Goal: Use online tool/utility

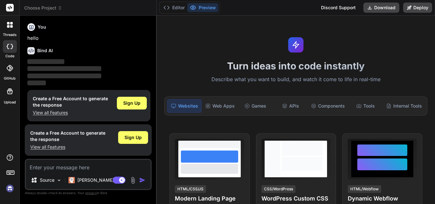
scroll to position [3, 0]
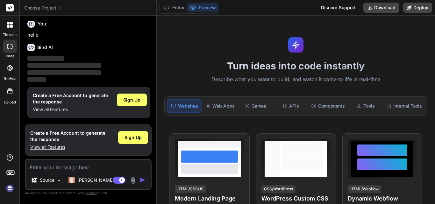
type textarea "x"
click at [82, 172] on div "Source Claude 4 S.. Agent Mode. When this toggle is activated, AI automatically…" at bounding box center [88, 174] width 127 height 31
click at [65, 166] on textarea at bounding box center [88, 165] width 125 height 11
type textarea "f"
type textarea "x"
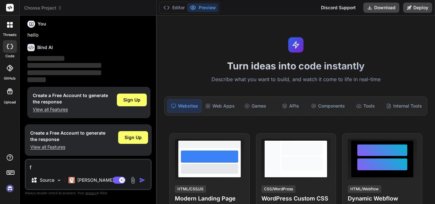
type textarea "ff"
type textarea "x"
type textarea "ff"
click at [145, 19] on div "Bind AI Web Search Created with Pixso. Code Generator You hello Bind AI ‌ ‌ ‌ ‌…" at bounding box center [88, 110] width 137 height 188
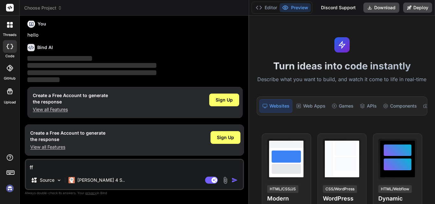
type textarea "x"
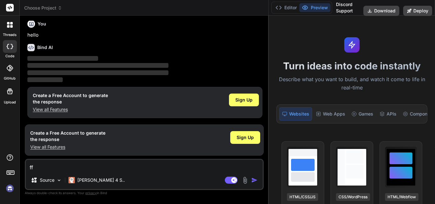
drag, startPoint x: 157, startPoint y: 23, endPoint x: 434, endPoint y: 12, distance: 277.5
click at [435, 7] on div "Choose Project Created with Pixso. Bind AI Web Search Created with Pixso. Code …" at bounding box center [228, 102] width 416 height 204
click at [252, 180] on img "button" at bounding box center [254, 180] width 6 height 6
